Goal: Information Seeking & Learning: Learn about a topic

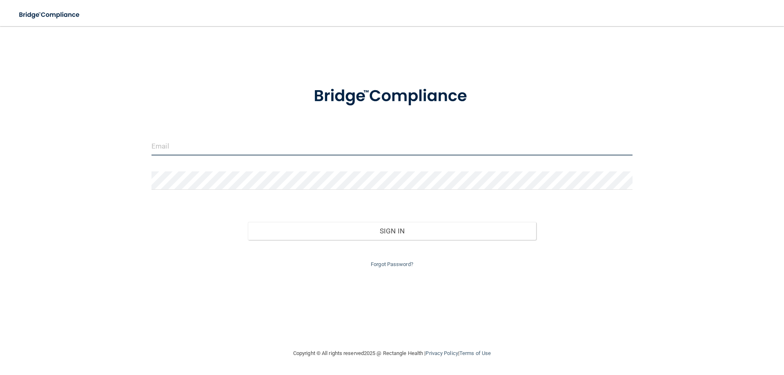
drag, startPoint x: 361, startPoint y: 148, endPoint x: 366, endPoint y: 148, distance: 4.5
click at [362, 148] on input "email" at bounding box center [391, 146] width 481 height 18
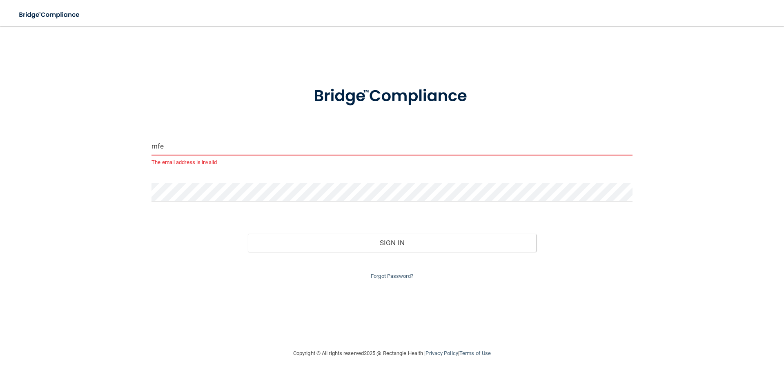
click at [391, 207] on div at bounding box center [391, 195] width 493 height 24
click at [248, 234] on button "Sign In" at bounding box center [392, 243] width 289 height 18
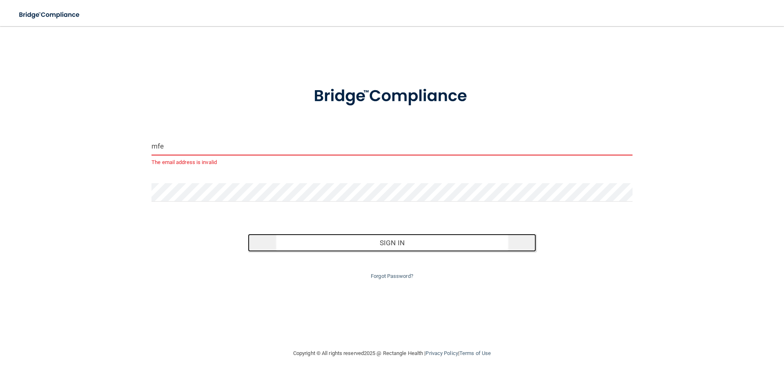
click at [375, 240] on button "Sign In" at bounding box center [392, 243] width 289 height 18
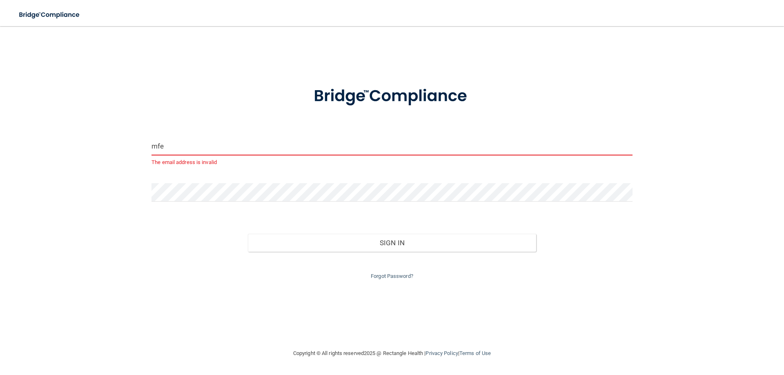
drag, startPoint x: 252, startPoint y: 135, endPoint x: 157, endPoint y: 127, distance: 94.7
click at [158, 127] on form "mfe The email address is invalid Invalid email/password. You don't have permiss…" at bounding box center [391, 178] width 481 height 206
drag, startPoint x: 176, startPoint y: 145, endPoint x: 156, endPoint y: 145, distance: 20.0
click at [156, 145] on input "mfe" at bounding box center [391, 146] width 481 height 18
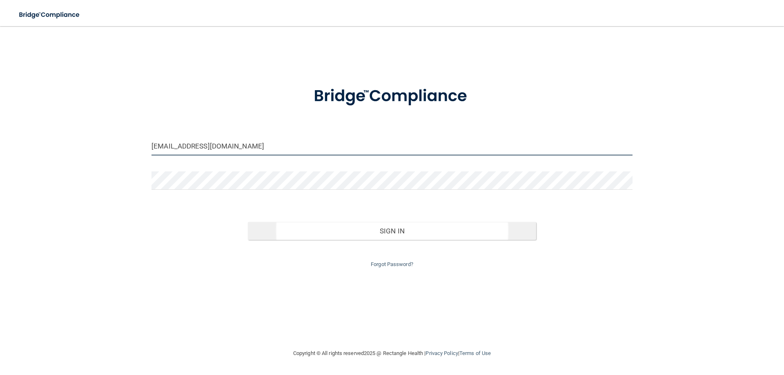
type input "[EMAIL_ADDRESS][DOMAIN_NAME]"
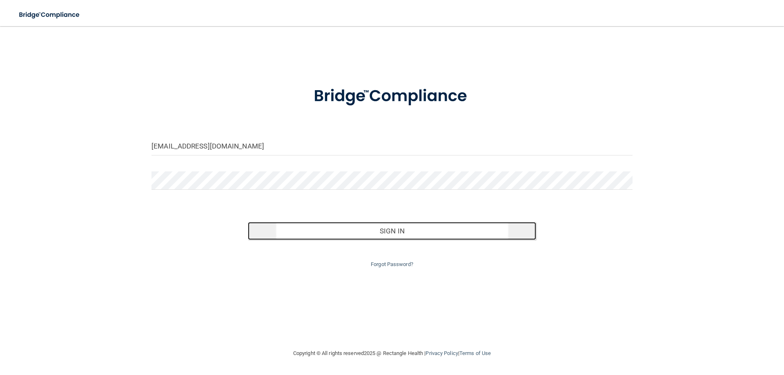
click at [298, 234] on button "Sign In" at bounding box center [392, 231] width 289 height 18
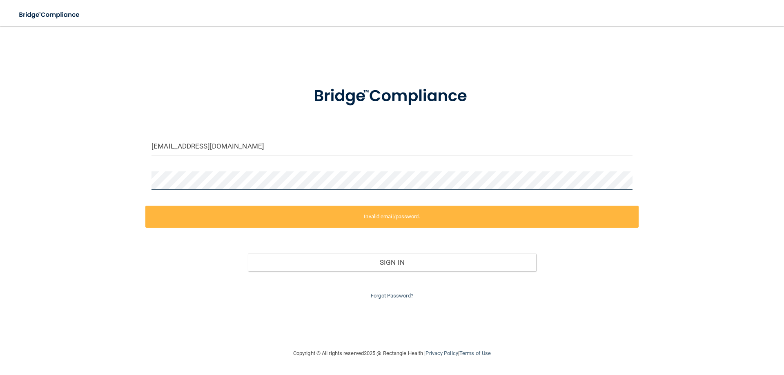
click at [113, 167] on div "[EMAIL_ADDRESS][DOMAIN_NAME] Invalid email/password. You don't have permission …" at bounding box center [391, 187] width 751 height 306
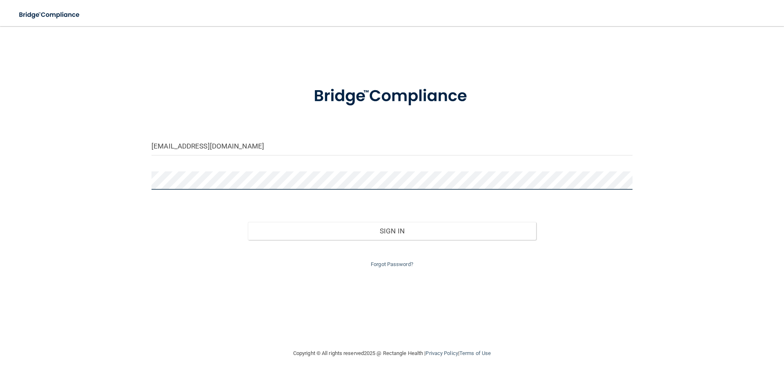
click at [248, 222] on button "Sign In" at bounding box center [392, 231] width 289 height 18
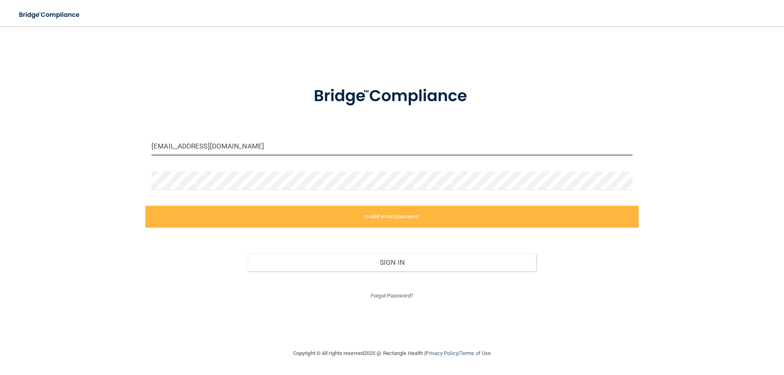
click at [407, 143] on input "[EMAIL_ADDRESS][DOMAIN_NAME]" at bounding box center [391, 146] width 481 height 18
drag, startPoint x: 693, startPoint y: 243, endPoint x: 635, endPoint y: 250, distance: 58.4
click at [693, 238] on div "[EMAIL_ADDRESS][DOMAIN_NAME] Invalid email/password. You don't have permission …" at bounding box center [391, 187] width 751 height 306
click at [397, 299] on div "Forgot Password?" at bounding box center [391, 286] width 493 height 29
click at [398, 298] on link "Forgot Password?" at bounding box center [392, 296] width 42 height 6
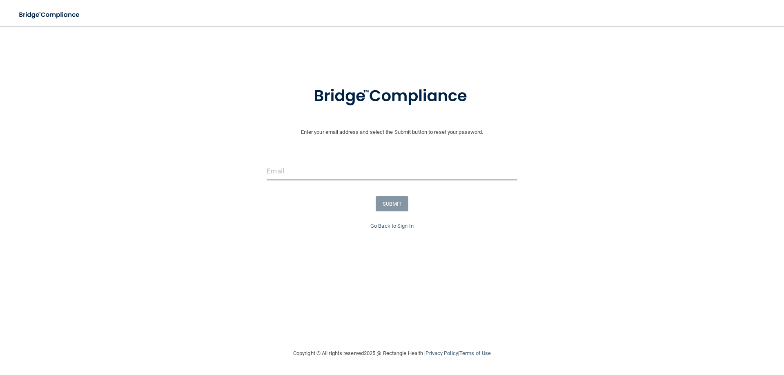
click at [361, 168] on input "email" at bounding box center [392, 171] width 250 height 18
type input "[EMAIL_ADDRESS][DOMAIN_NAME]"
click at [392, 206] on button "SUBMIT" at bounding box center [392, 203] width 33 height 15
click at [348, 167] on input "email" at bounding box center [392, 171] width 250 height 18
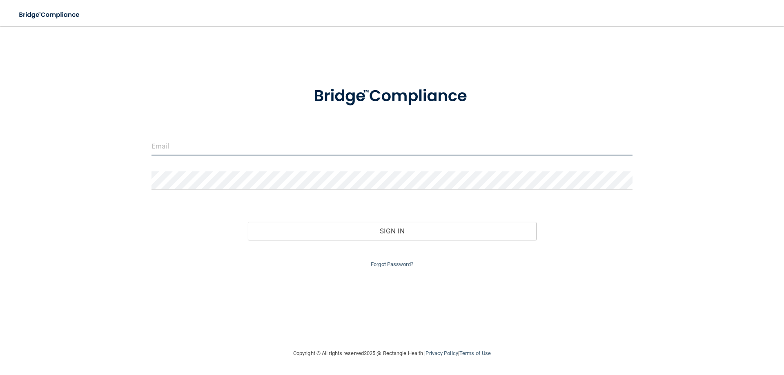
click at [289, 140] on input "email" at bounding box center [391, 146] width 481 height 18
type input "M"
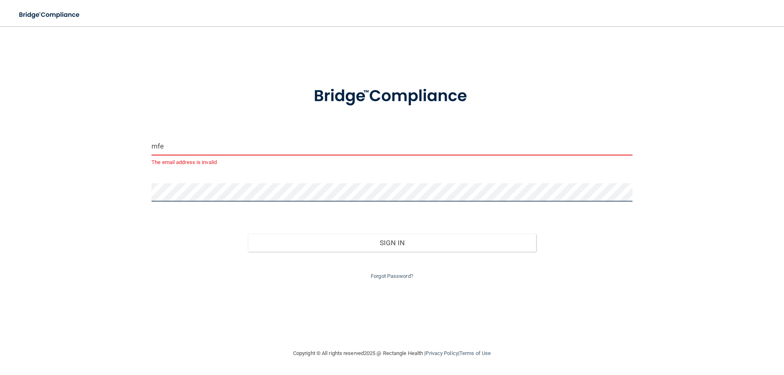
click at [248, 234] on button "Sign In" at bounding box center [392, 243] width 289 height 18
drag, startPoint x: 335, startPoint y: 253, endPoint x: 336, endPoint y: 245, distance: 8.3
click at [335, 252] on div "Forgot Password?" at bounding box center [391, 266] width 493 height 29
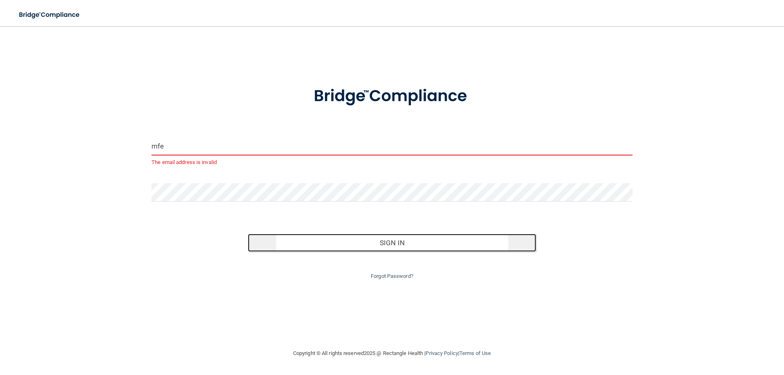
click at [336, 245] on button "Sign In" at bounding box center [392, 243] width 289 height 18
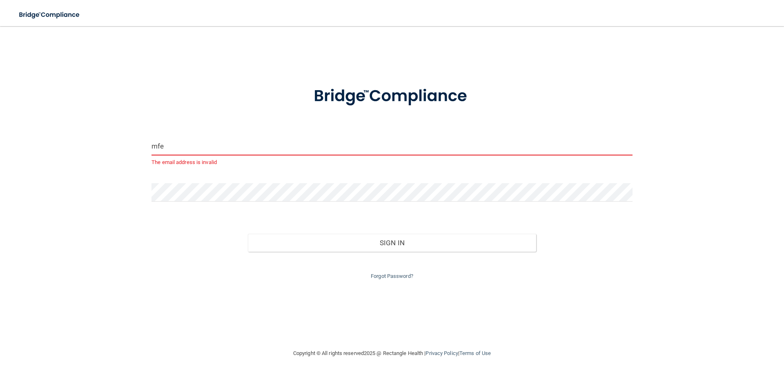
drag, startPoint x: 208, startPoint y: 143, endPoint x: 110, endPoint y: 142, distance: 97.6
click at [110, 142] on div "mfe The email address is invalid Invalid email/password. You don't have permiss…" at bounding box center [391, 187] width 751 height 306
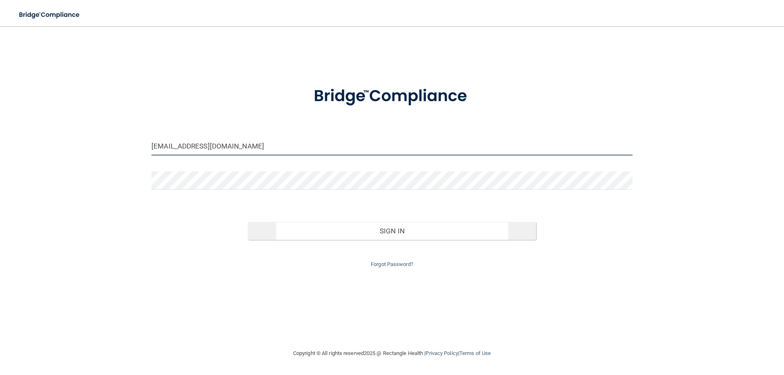
type input "[EMAIL_ADDRESS][DOMAIN_NAME]"
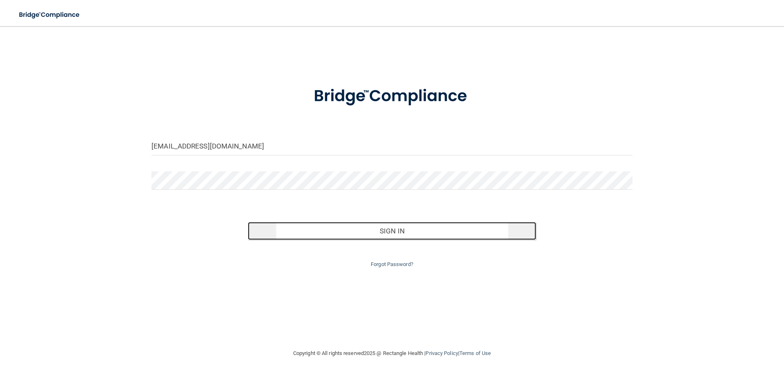
click at [377, 232] on button "Sign In" at bounding box center [392, 231] width 289 height 18
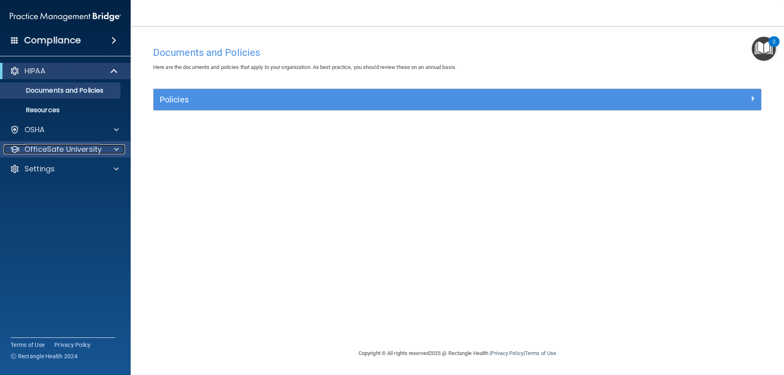
click at [98, 147] on p "OfficeSafe University" at bounding box center [62, 150] width 77 height 10
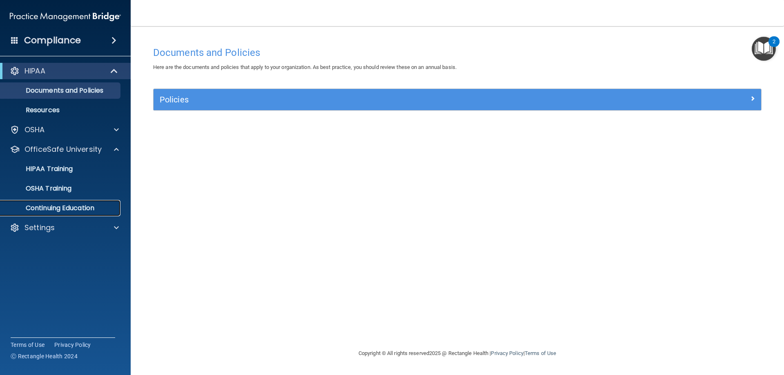
click at [87, 210] on p "Continuing Education" at bounding box center [60, 208] width 111 height 8
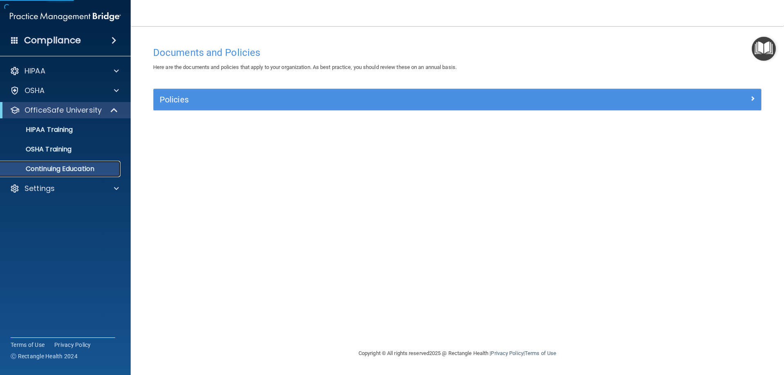
click at [85, 169] on p "Continuing Education" at bounding box center [60, 169] width 111 height 8
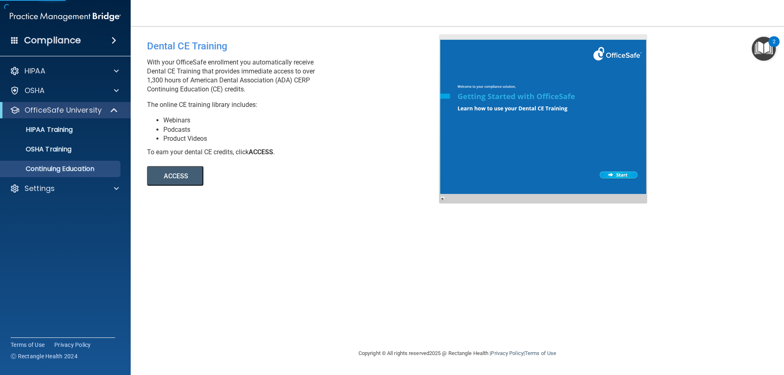
click at [189, 178] on button "ACCESS" at bounding box center [175, 176] width 56 height 20
